Goal: Find specific page/section: Find specific page/section

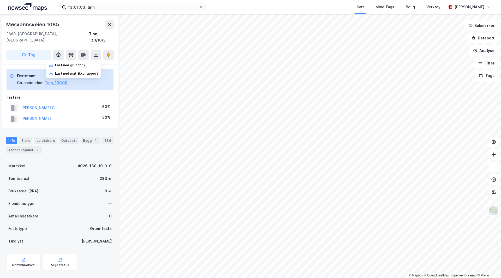
click at [65, 31] on div "3660, Rjukan, Telemark Tinn, 130/10/3" at bounding box center [59, 37] width 107 height 13
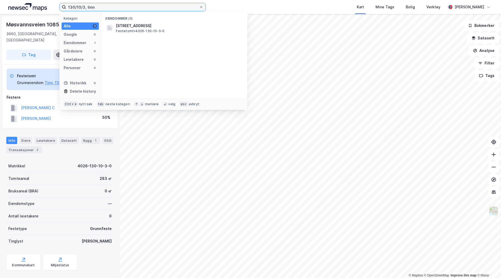
click at [84, 5] on input "130/10/3, tinn" at bounding box center [132, 7] width 133 height 8
type input "130/10/7, tinn"
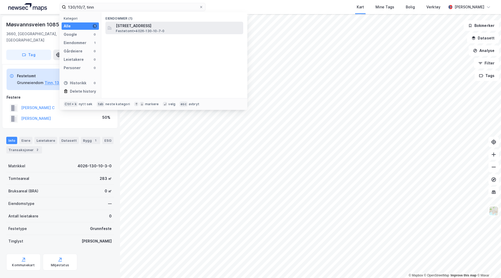
click at [139, 29] on span "Festetomt • 4026-130-10-7-0" at bounding box center [140, 31] width 49 height 4
